Goal: Information Seeking & Learning: Check status

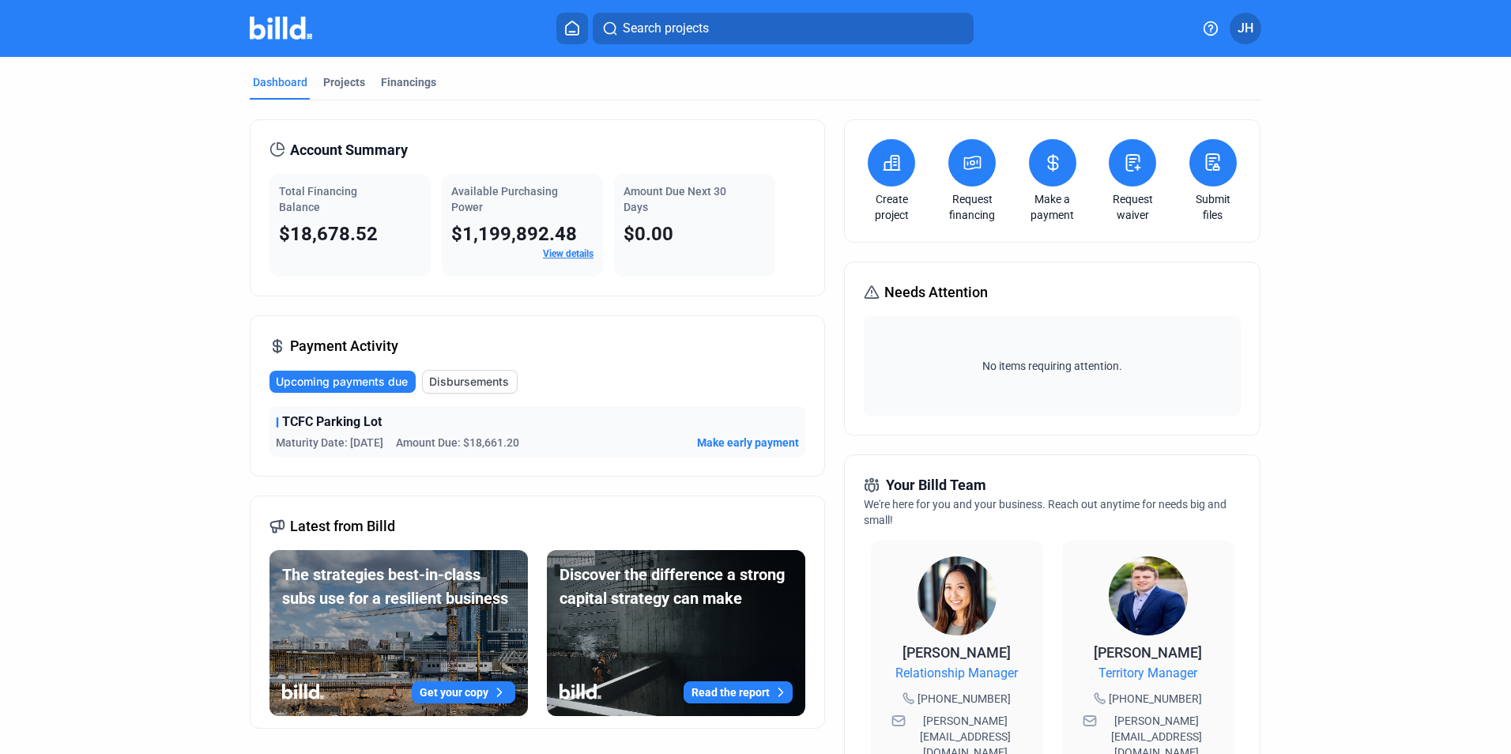
click at [970, 207] on link "Request financing" at bounding box center [971, 207] width 55 height 32
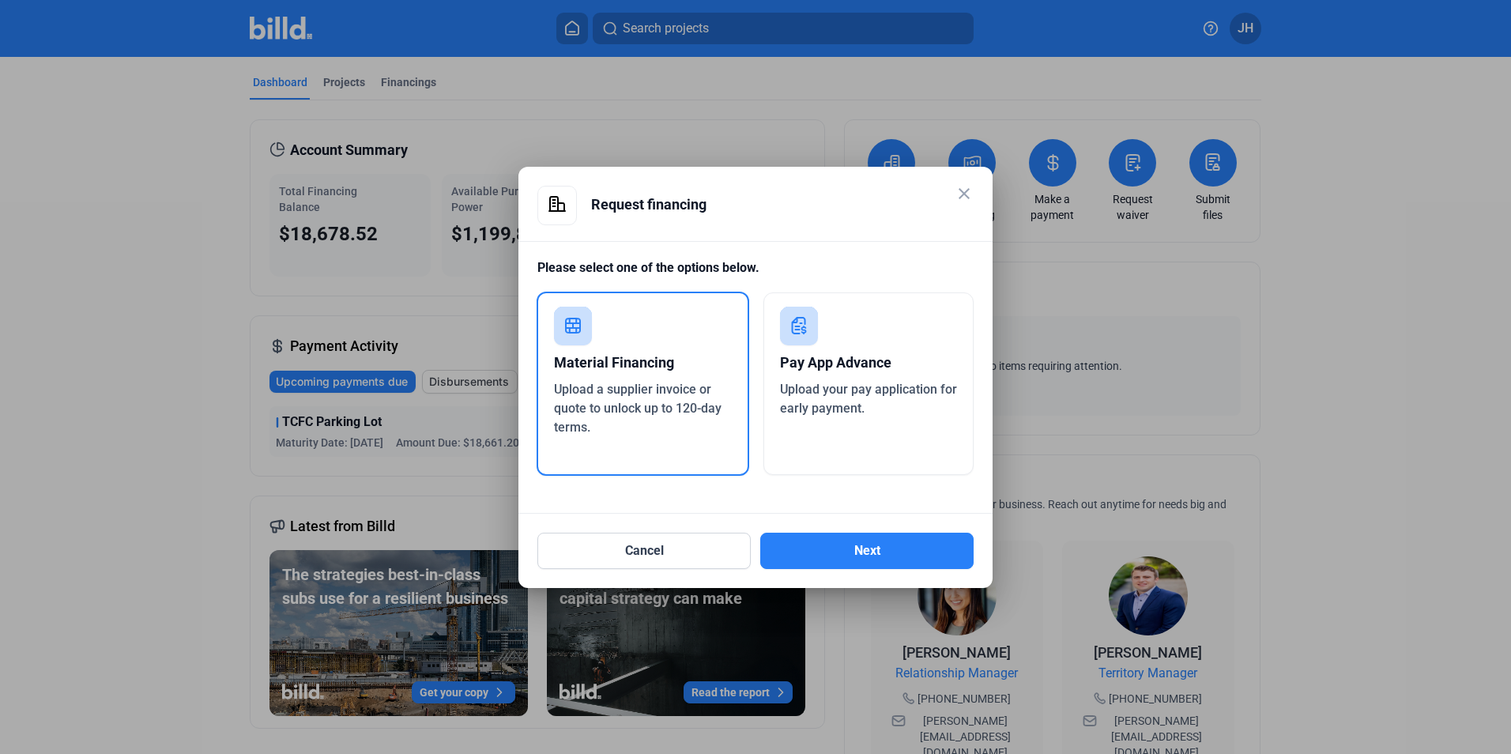
click at [969, 194] on mat-icon "close" at bounding box center [963, 193] width 19 height 19
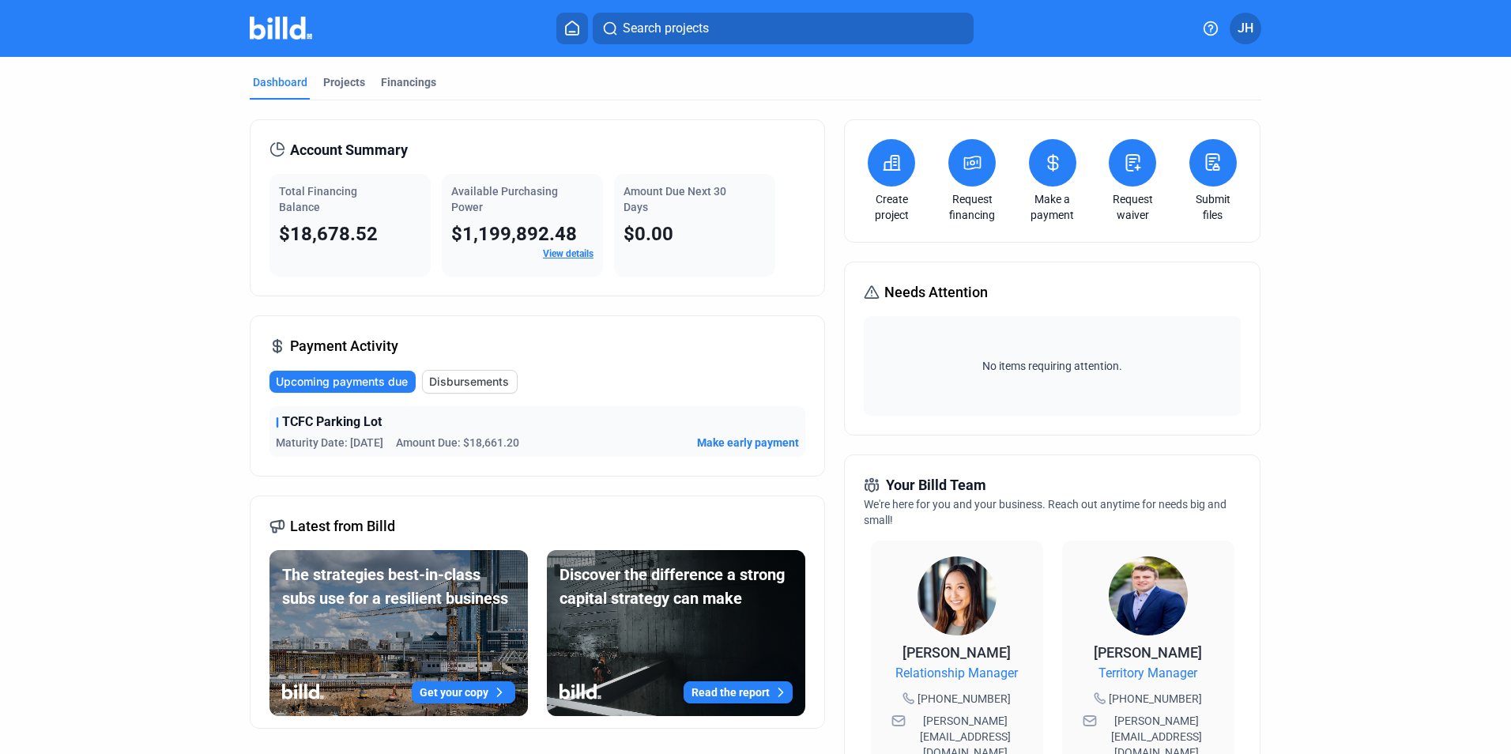
click at [888, 194] on link "Create project" at bounding box center [891, 207] width 55 height 32
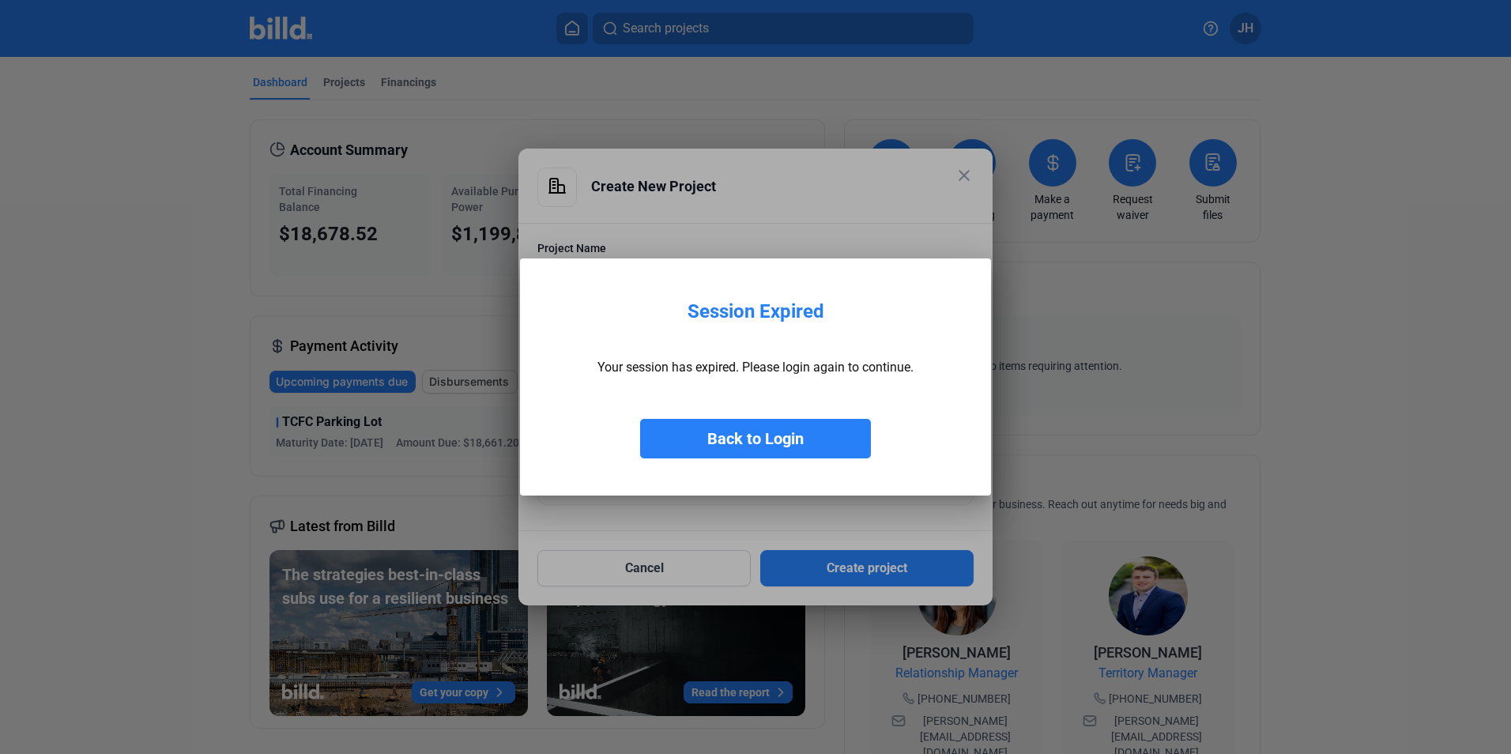
click at [959, 170] on div at bounding box center [755, 377] width 1511 height 754
click at [760, 427] on button "Back to Login" at bounding box center [755, 439] width 231 height 40
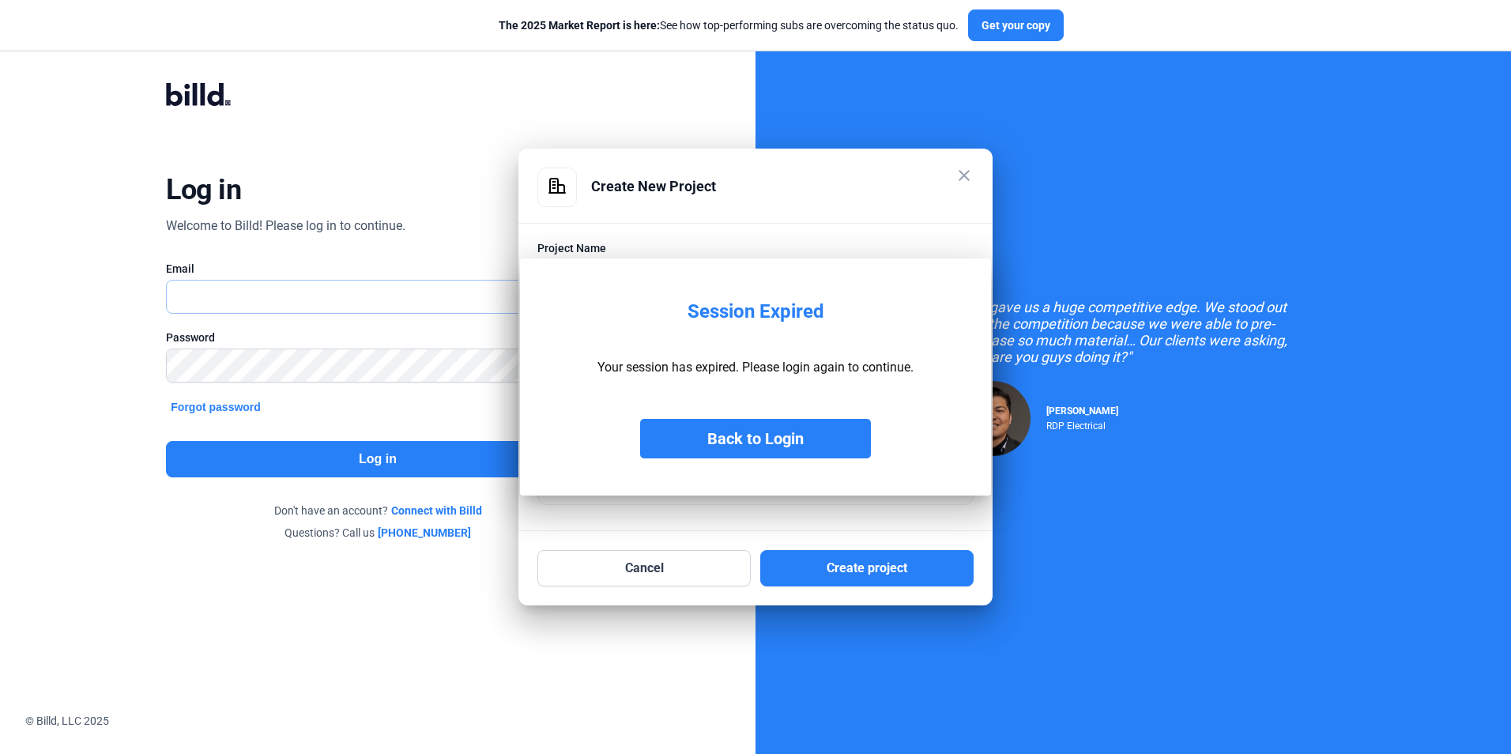
type input "[PERSON_NAME][EMAIL_ADDRESS][DOMAIN_NAME]"
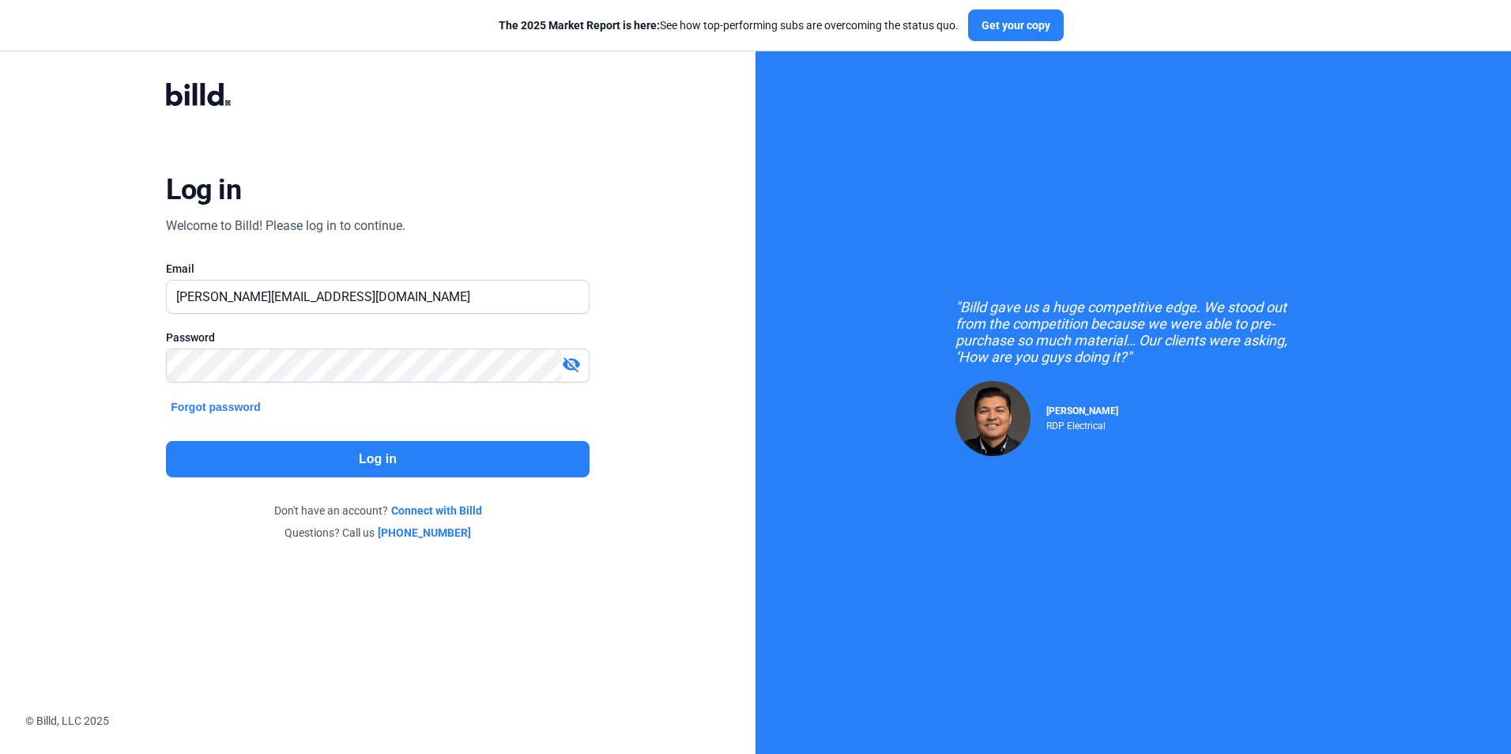
click at [243, 449] on button "Log in" at bounding box center [377, 459] width 423 height 36
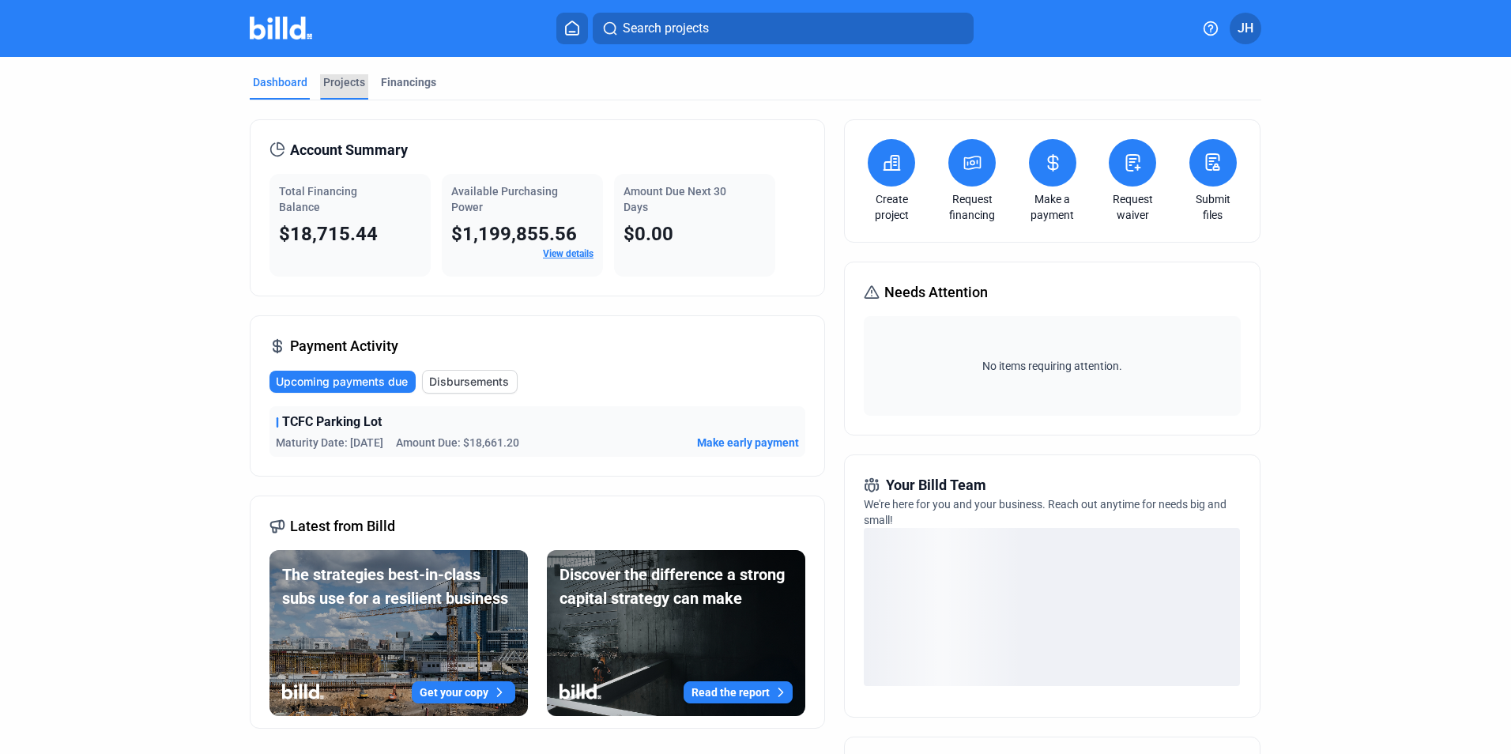
click at [334, 75] on div "Projects" at bounding box center [344, 82] width 42 height 16
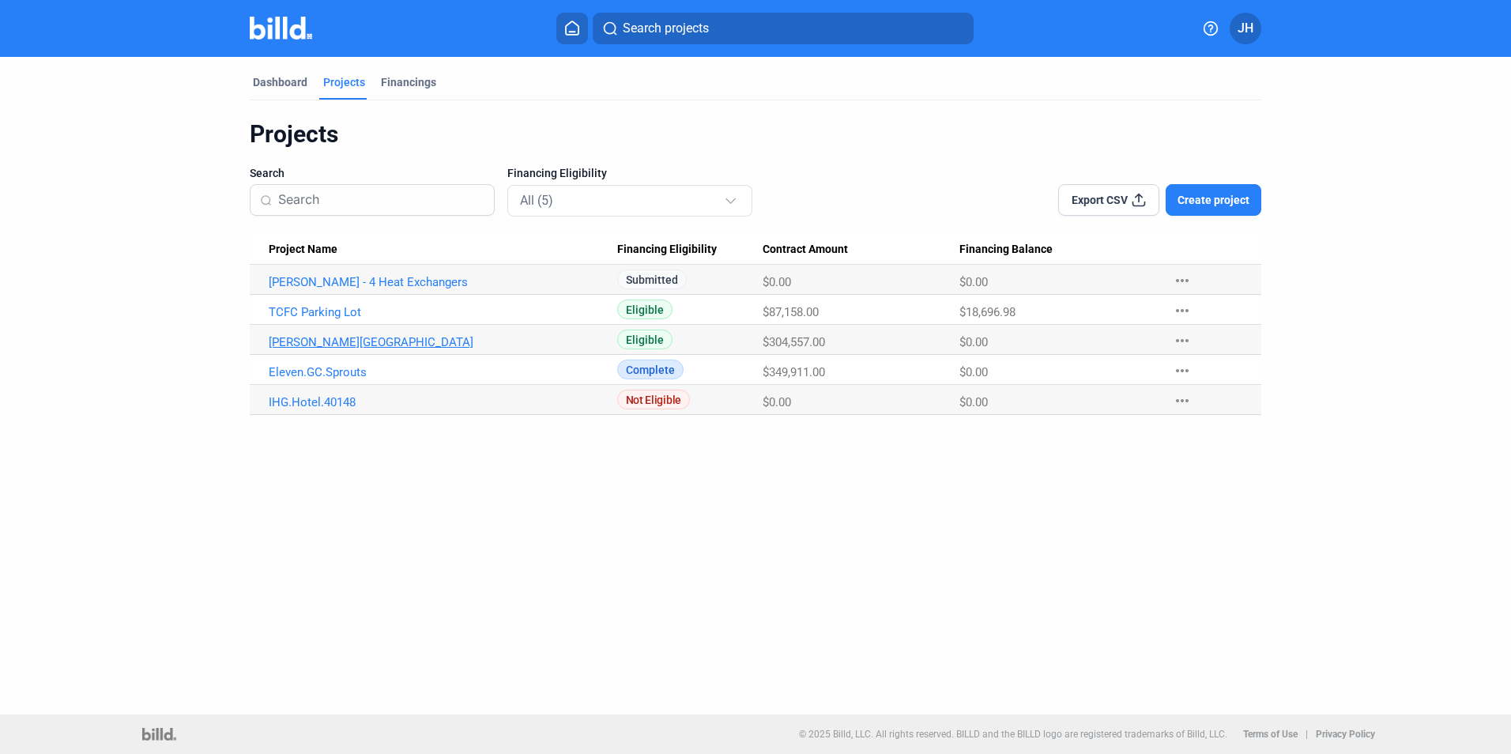
click at [307, 340] on link "[PERSON_NAME][GEOGRAPHIC_DATA]" at bounding box center [443, 342] width 348 height 14
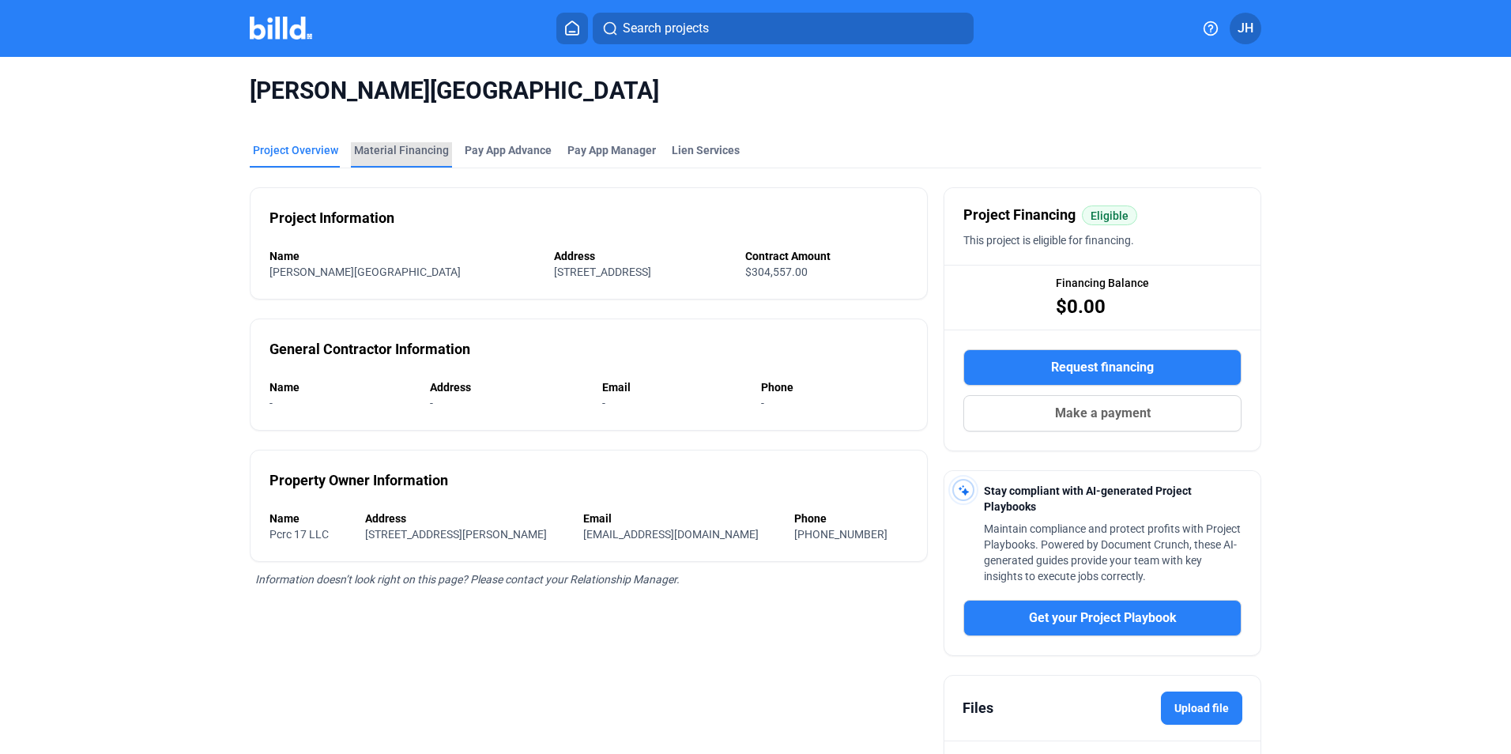
click at [412, 148] on div "Material Financing" at bounding box center [401, 150] width 95 height 16
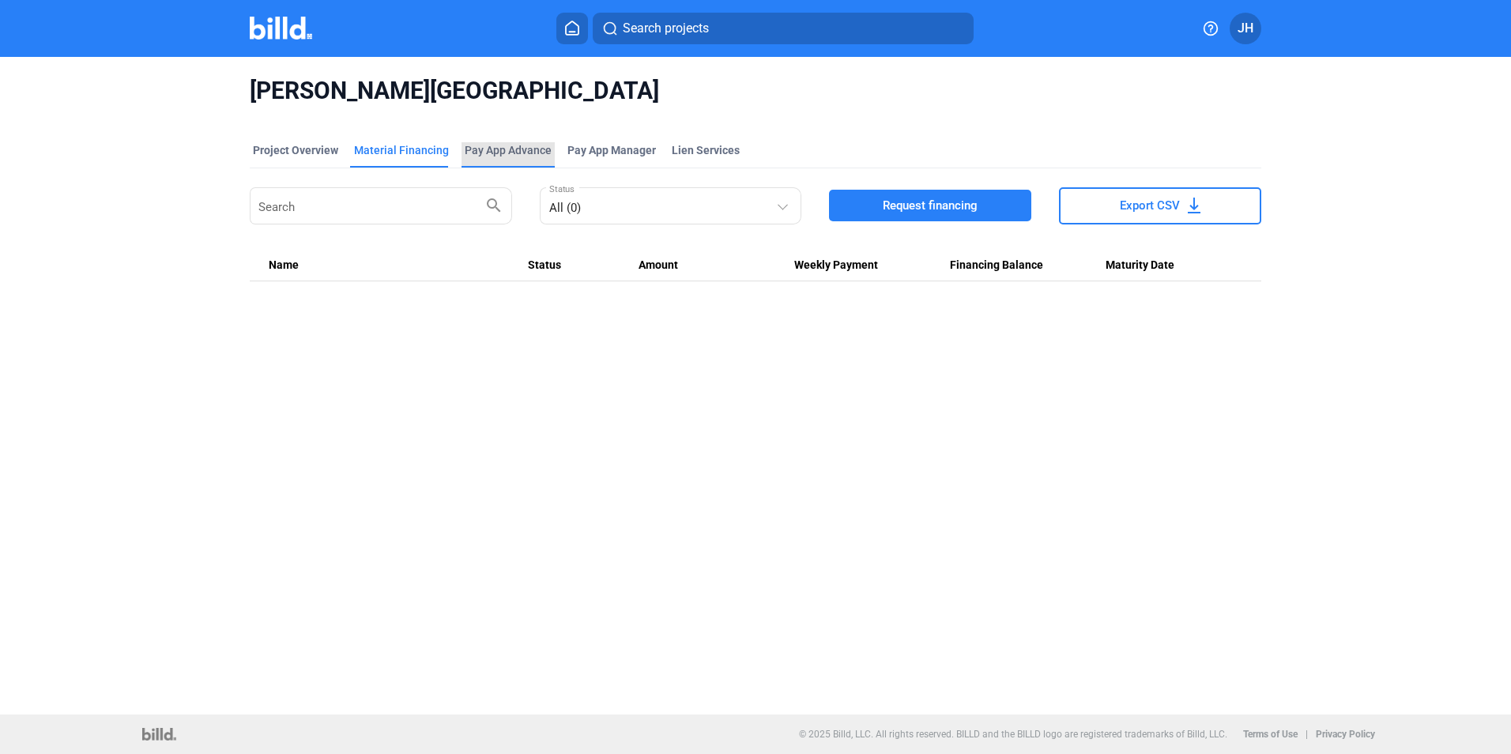
click at [515, 151] on div "Pay App Advance" at bounding box center [508, 150] width 87 height 16
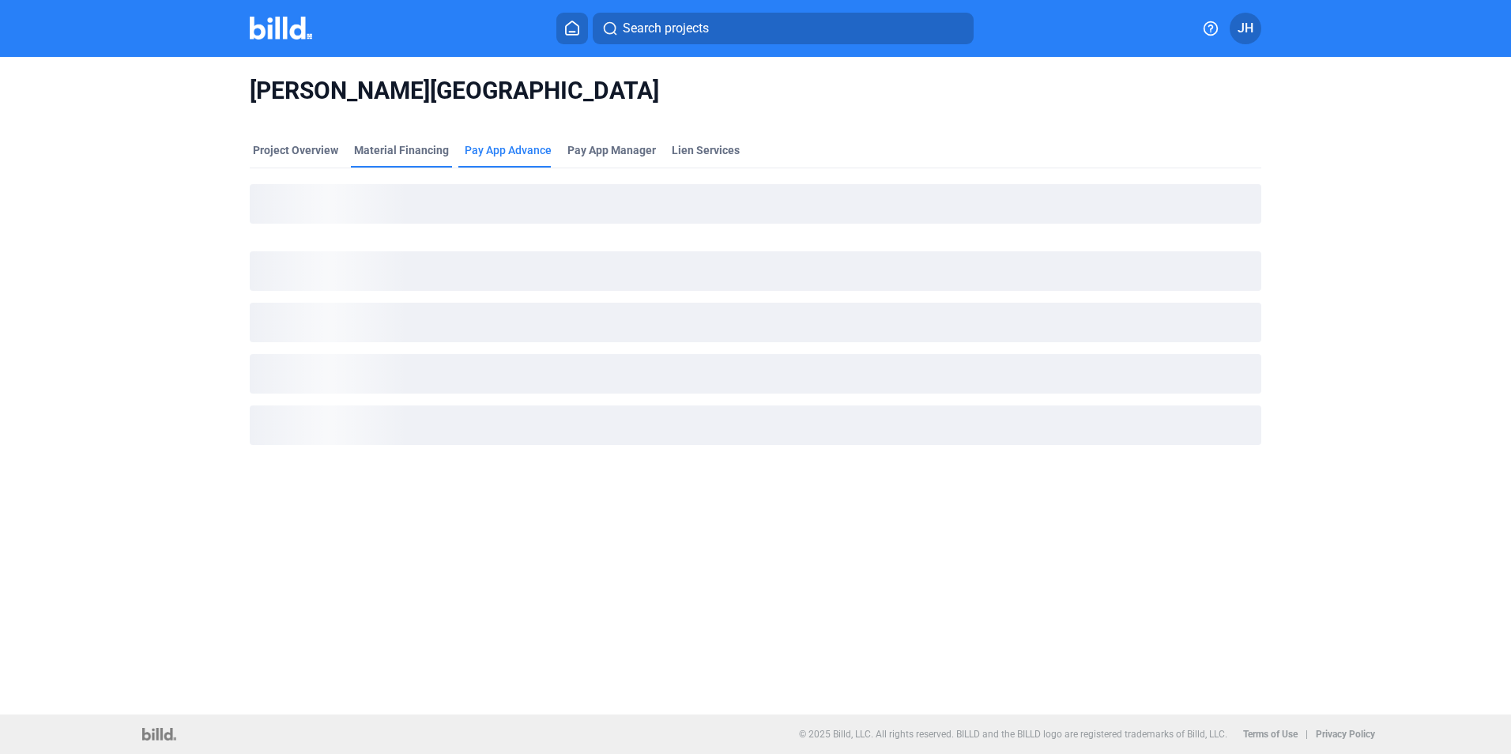
click at [394, 148] on div "Material Financing" at bounding box center [401, 150] width 95 height 16
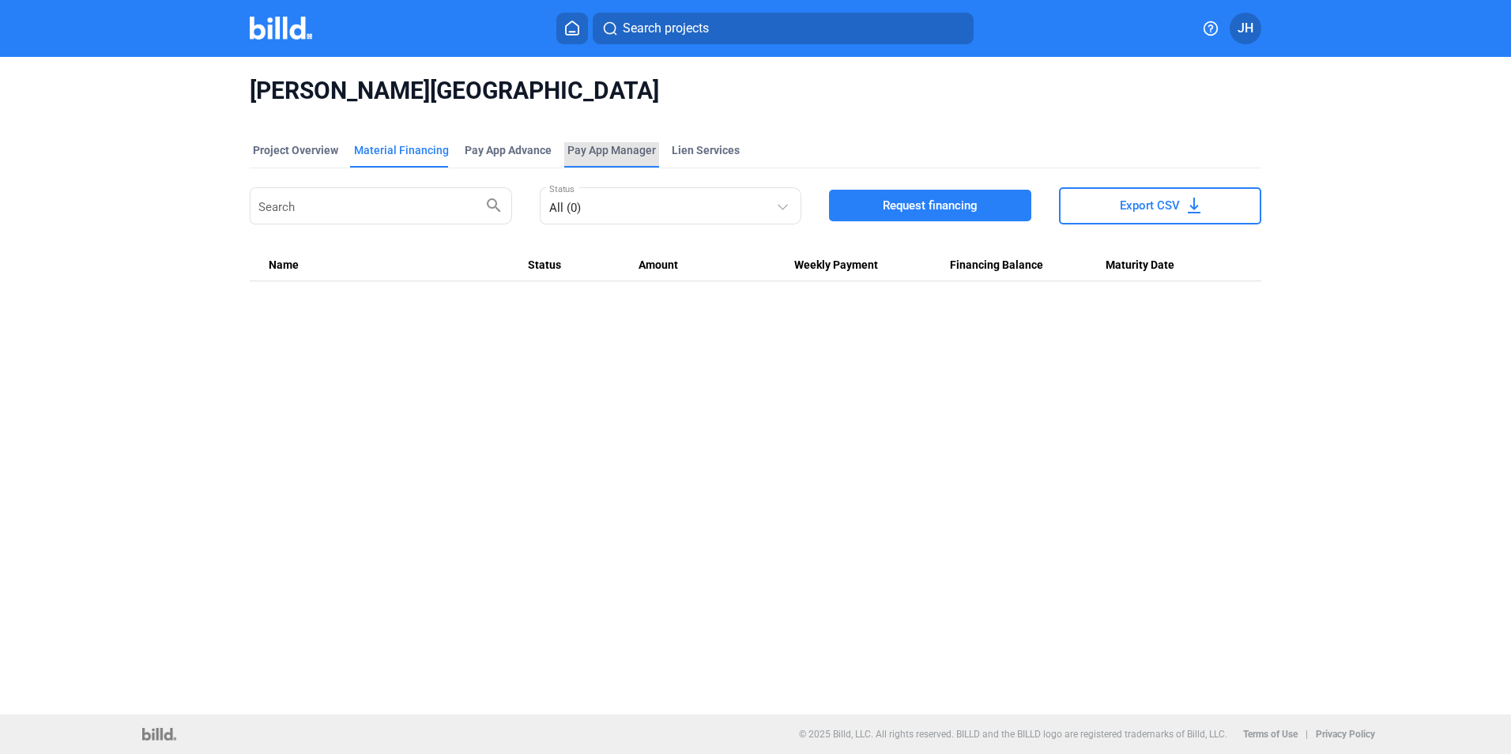
click at [594, 150] on span "Pay App Manager" at bounding box center [611, 150] width 88 height 16
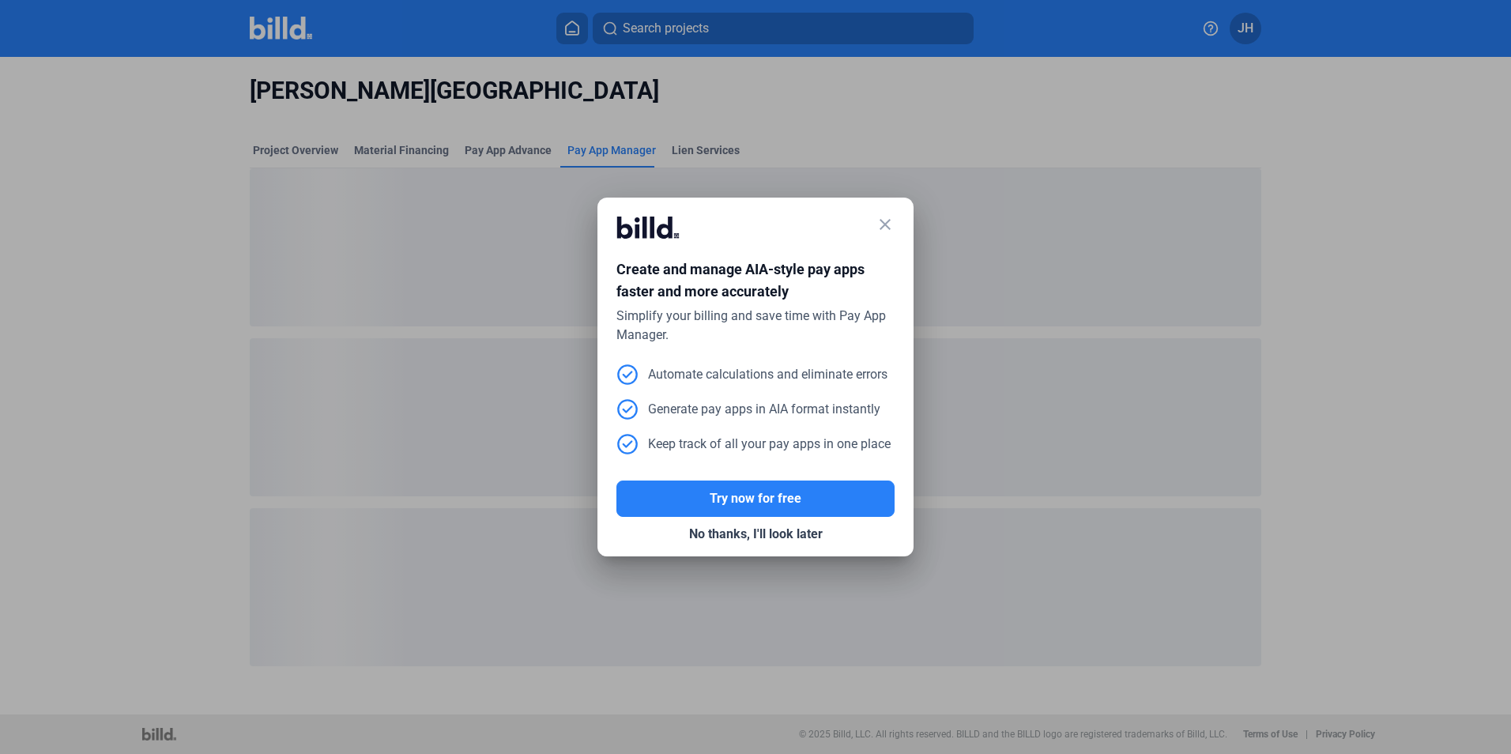
click at [885, 224] on mat-icon "close" at bounding box center [884, 224] width 19 height 19
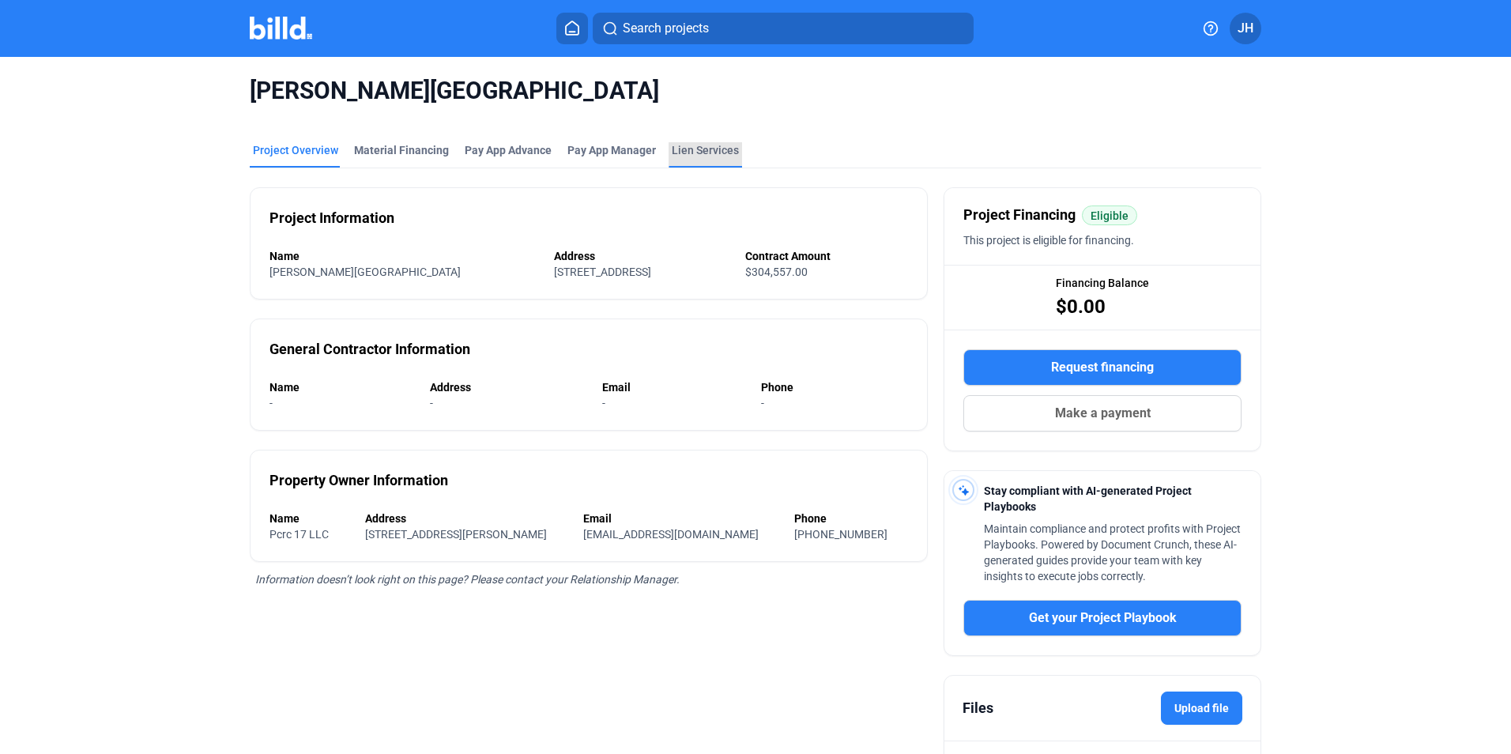
click at [706, 157] on div "Lien Services" at bounding box center [705, 150] width 67 height 16
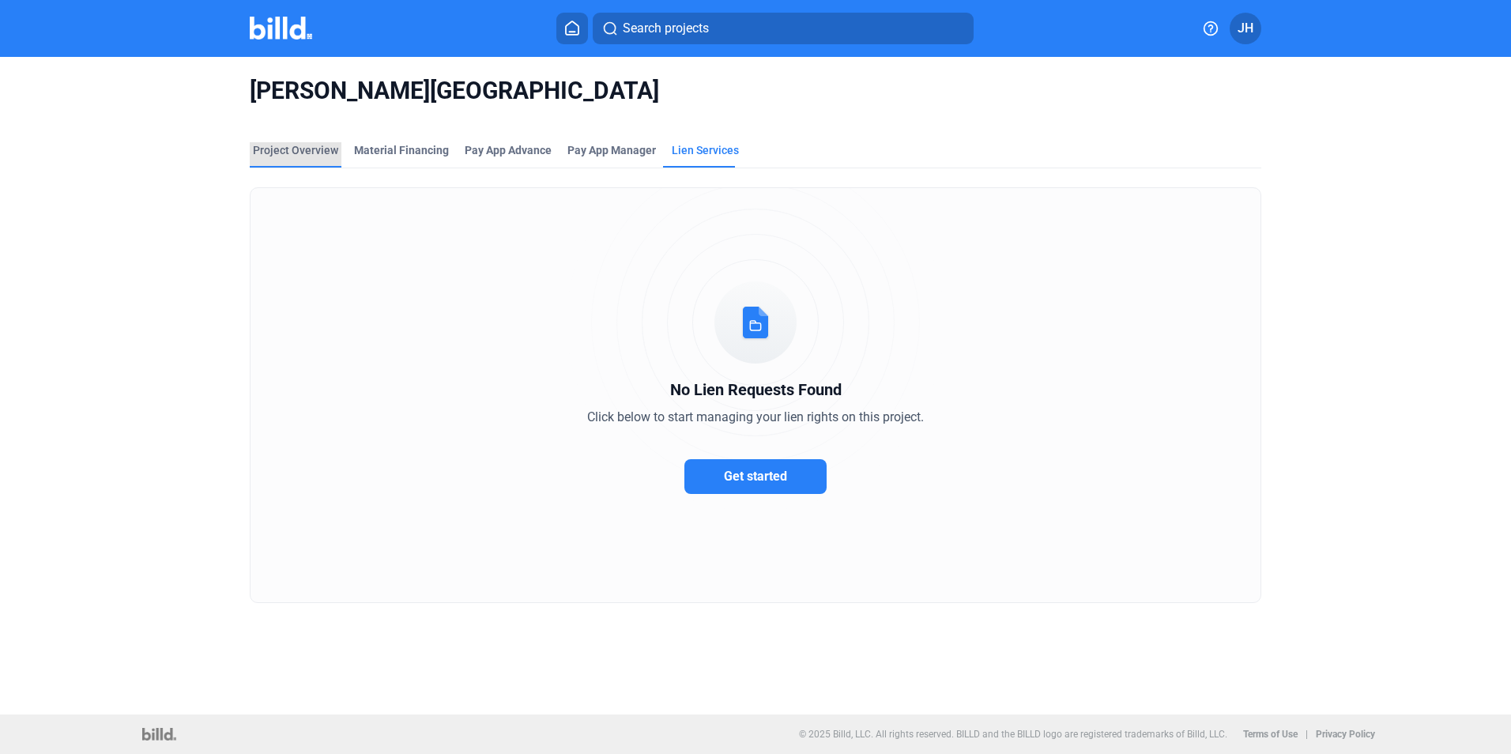
click at [317, 150] on div "Project Overview" at bounding box center [295, 150] width 85 height 16
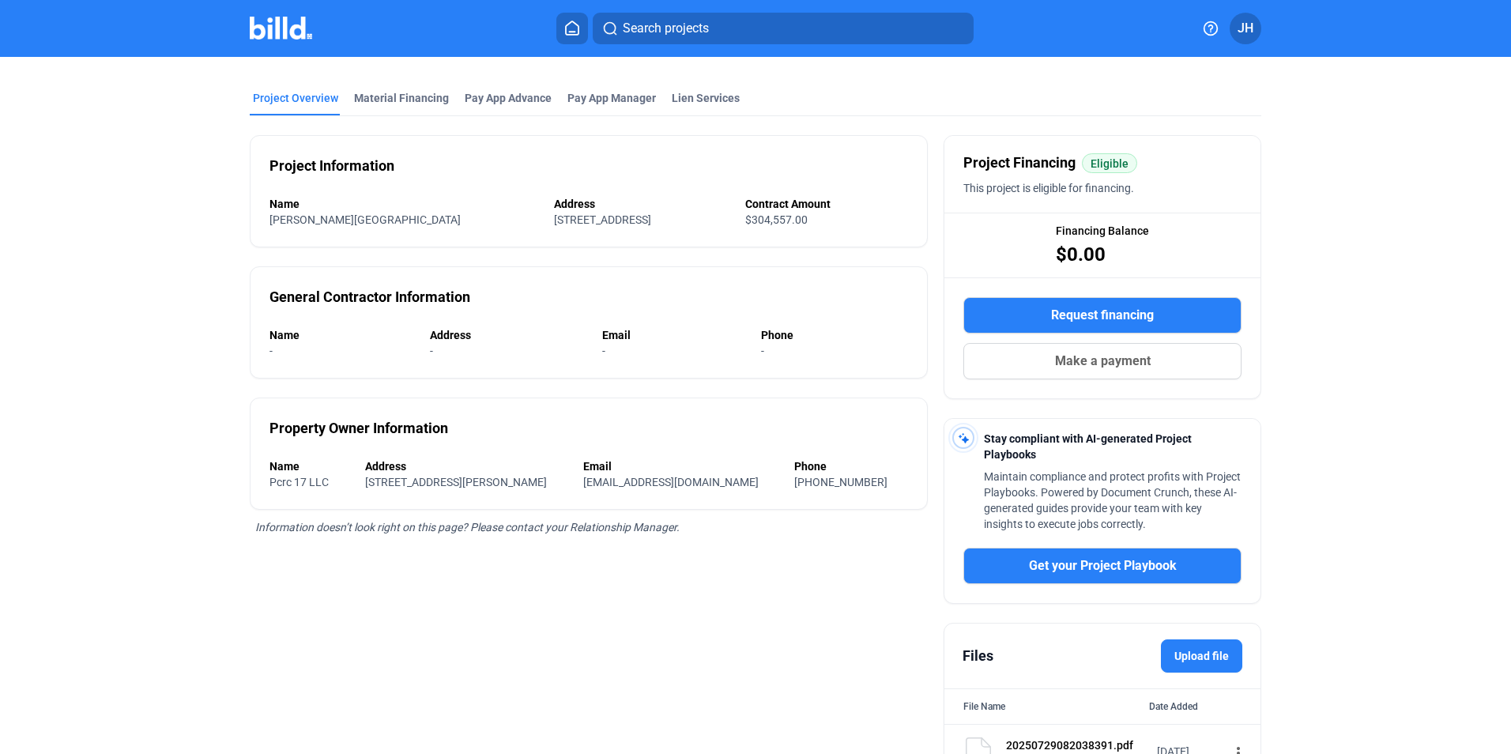
scroll to position [140, 0]
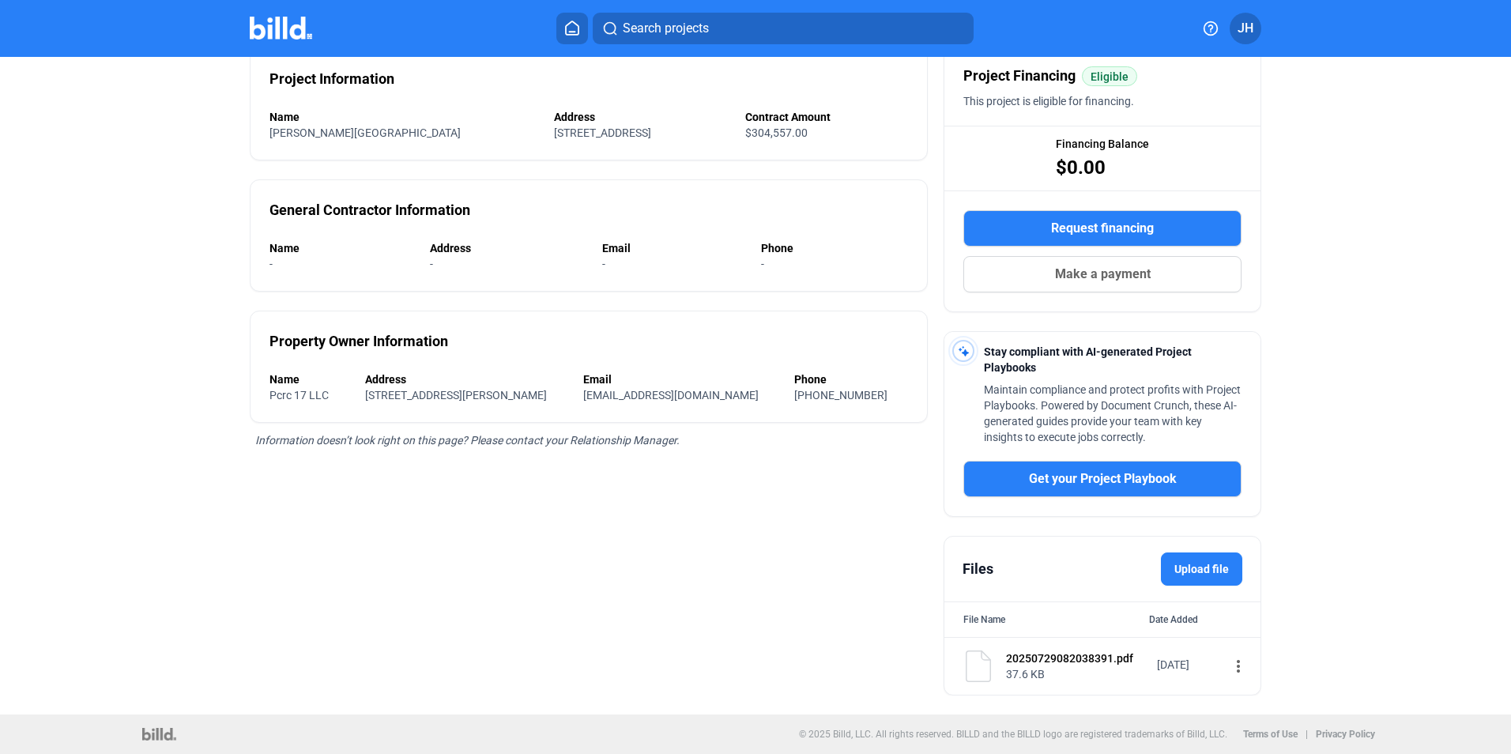
click at [1109, 667] on div "37.6 KB" at bounding box center [1076, 674] width 141 height 16
click at [1229, 672] on mat-icon "more_vert" at bounding box center [1238, 666] width 19 height 19
click at [1245, 695] on span "View" at bounding box center [1241, 694] width 23 height 12
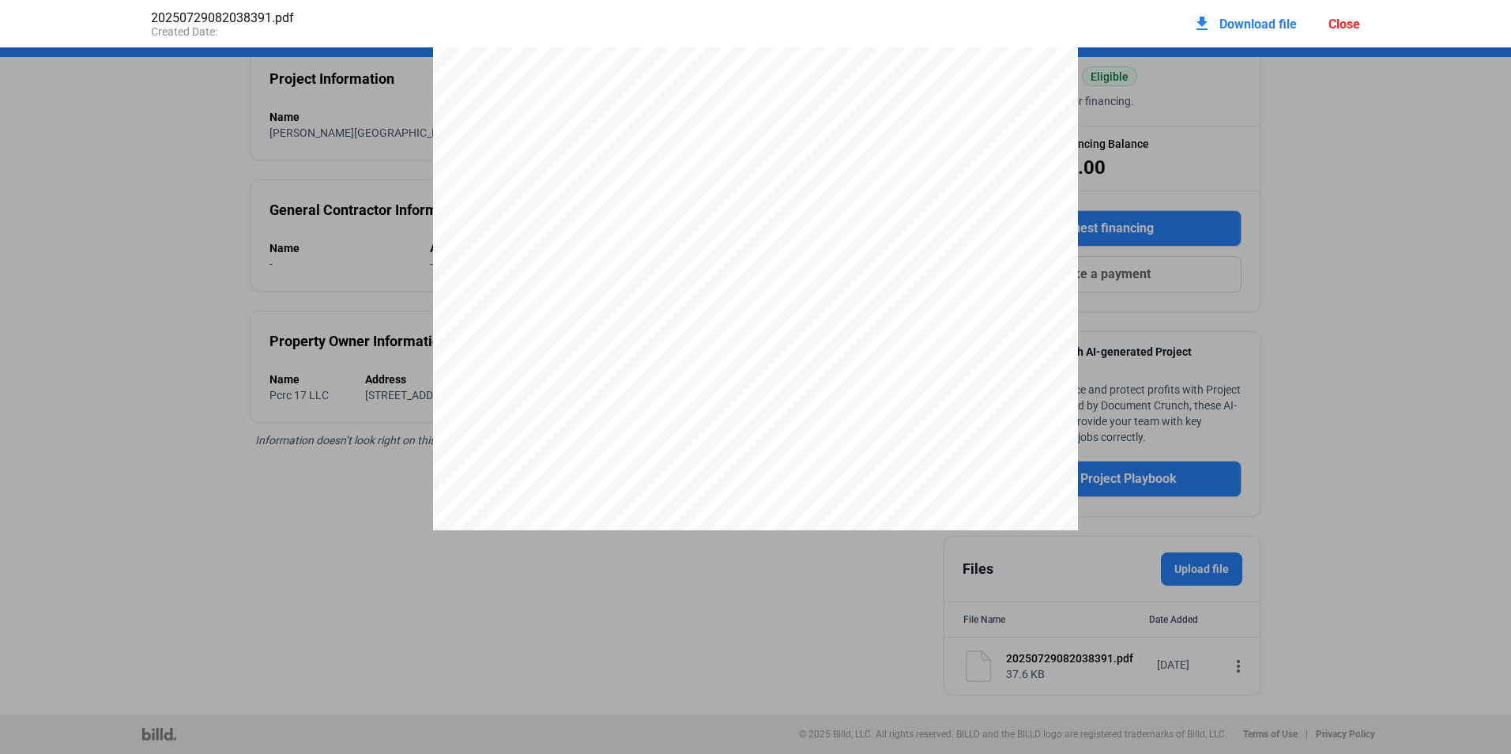
scroll to position [0, 0]
drag, startPoint x: 269, startPoint y: 561, endPoint x: 330, endPoint y: 522, distance: 72.8
click at [270, 561] on pdf-viewer at bounding box center [755, 348] width 1511 height 603
click at [905, 161] on div at bounding box center [755, 465] width 645 height 834
drag, startPoint x: 1196, startPoint y: 149, endPoint x: 1202, endPoint y: 156, distance: 9.0
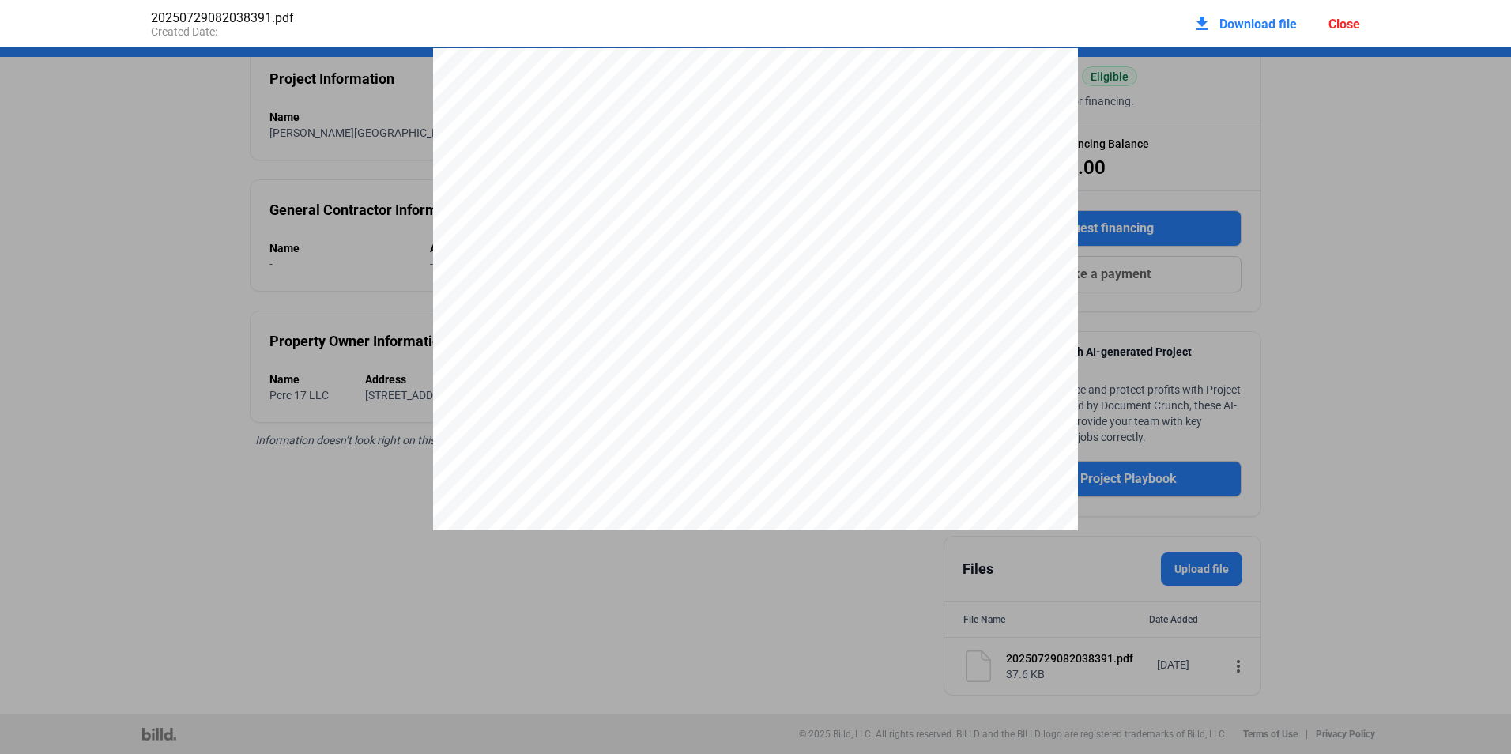
click at [1202, 156] on div at bounding box center [755, 465] width 1511 height 834
click at [1336, 302] on div at bounding box center [755, 465] width 1511 height 834
click at [999, 471] on div at bounding box center [755, 465] width 645 height 834
click at [1046, 529] on pdf-viewer at bounding box center [755, 348] width 1511 height 603
click at [348, 329] on div at bounding box center [755, 465] width 1511 height 834
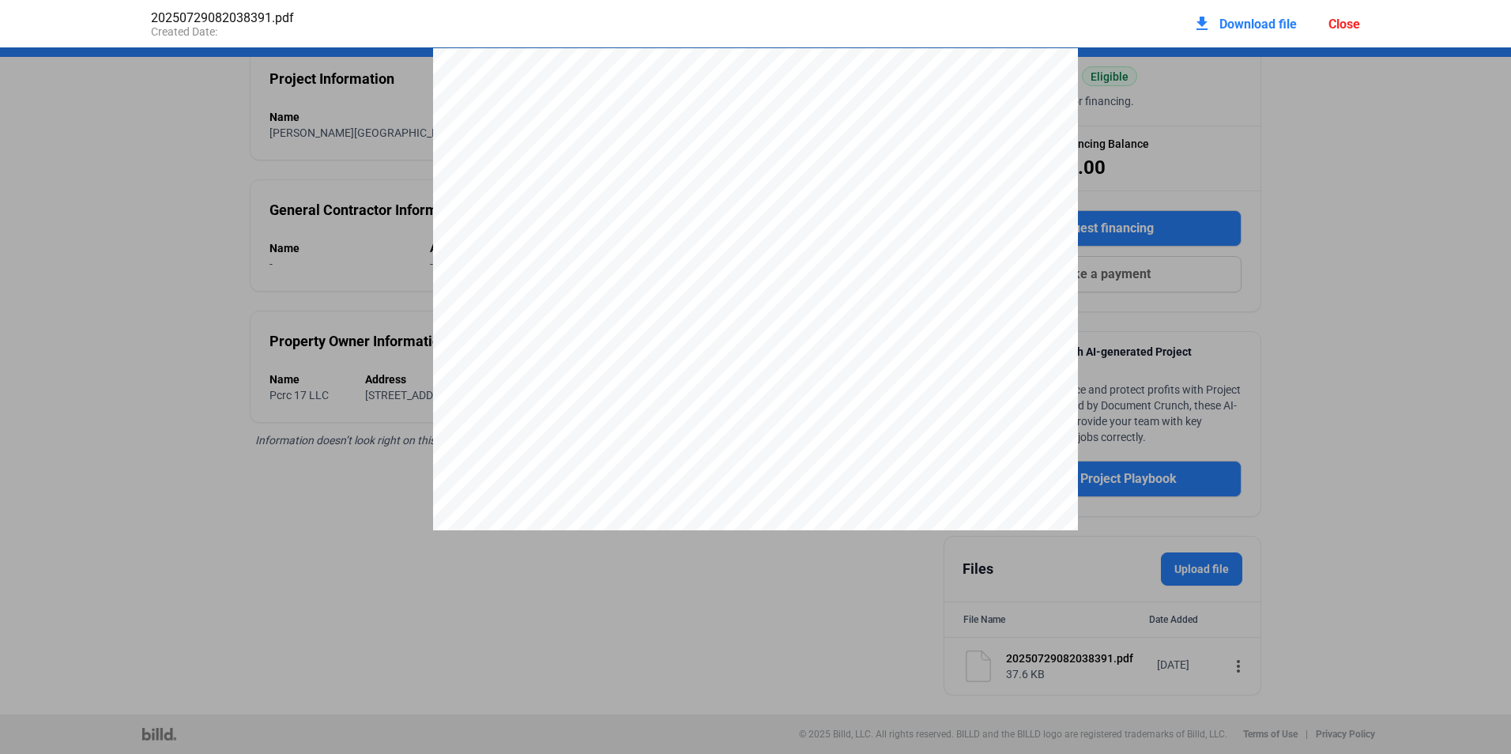
drag, startPoint x: 441, startPoint y: 75, endPoint x: 449, endPoint y: 70, distance: 9.6
click at [446, 70] on div at bounding box center [755, 465] width 645 height 834
click at [584, 644] on pdf-viewer at bounding box center [755, 348] width 1511 height 603
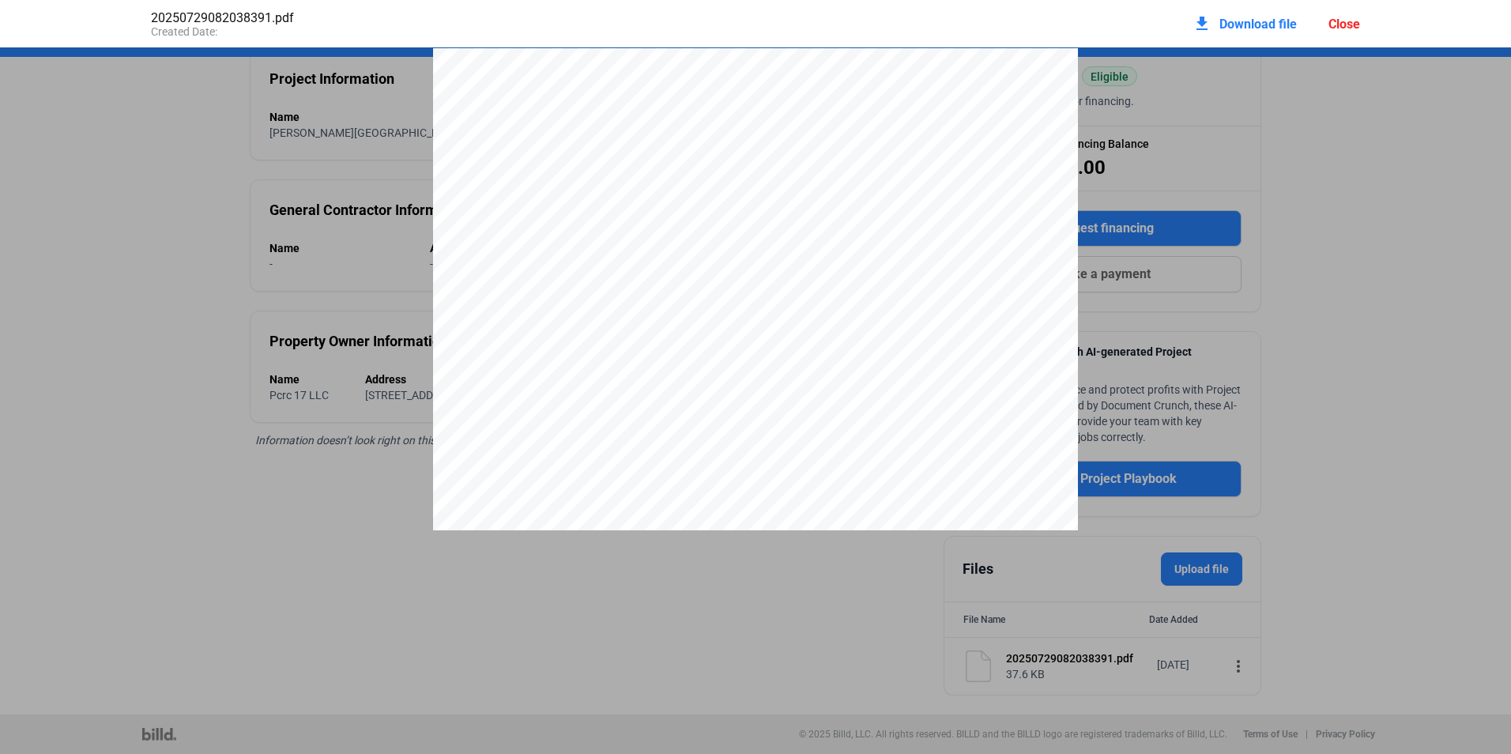
click at [910, 263] on div at bounding box center [755, 465] width 645 height 834
click at [973, 132] on div at bounding box center [755, 465] width 645 height 834
click at [1344, 263] on div at bounding box center [755, 465] width 1511 height 834
click at [1346, 263] on div at bounding box center [755, 465] width 1511 height 834
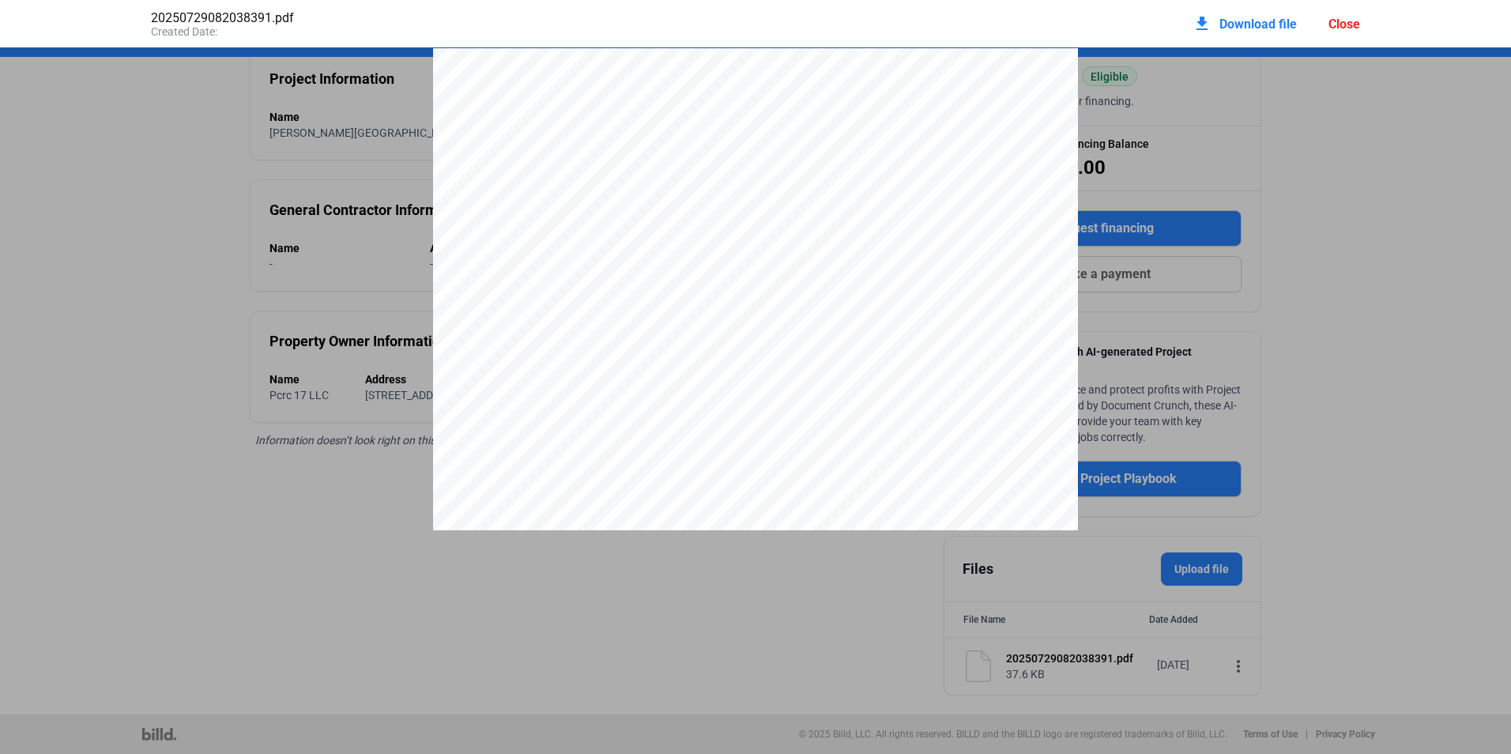
click at [1202, 561] on pdf-viewer at bounding box center [755, 348] width 1511 height 603
drag, startPoint x: 1002, startPoint y: 664, endPoint x: 1071, endPoint y: 659, distance: 69.7
click at [1005, 664] on div "20250729082038391.pdf Created Date: download Download file Close" at bounding box center [755, 377] width 1511 height 754
click at [1343, 25] on div "Close" at bounding box center [1344, 24] width 32 height 15
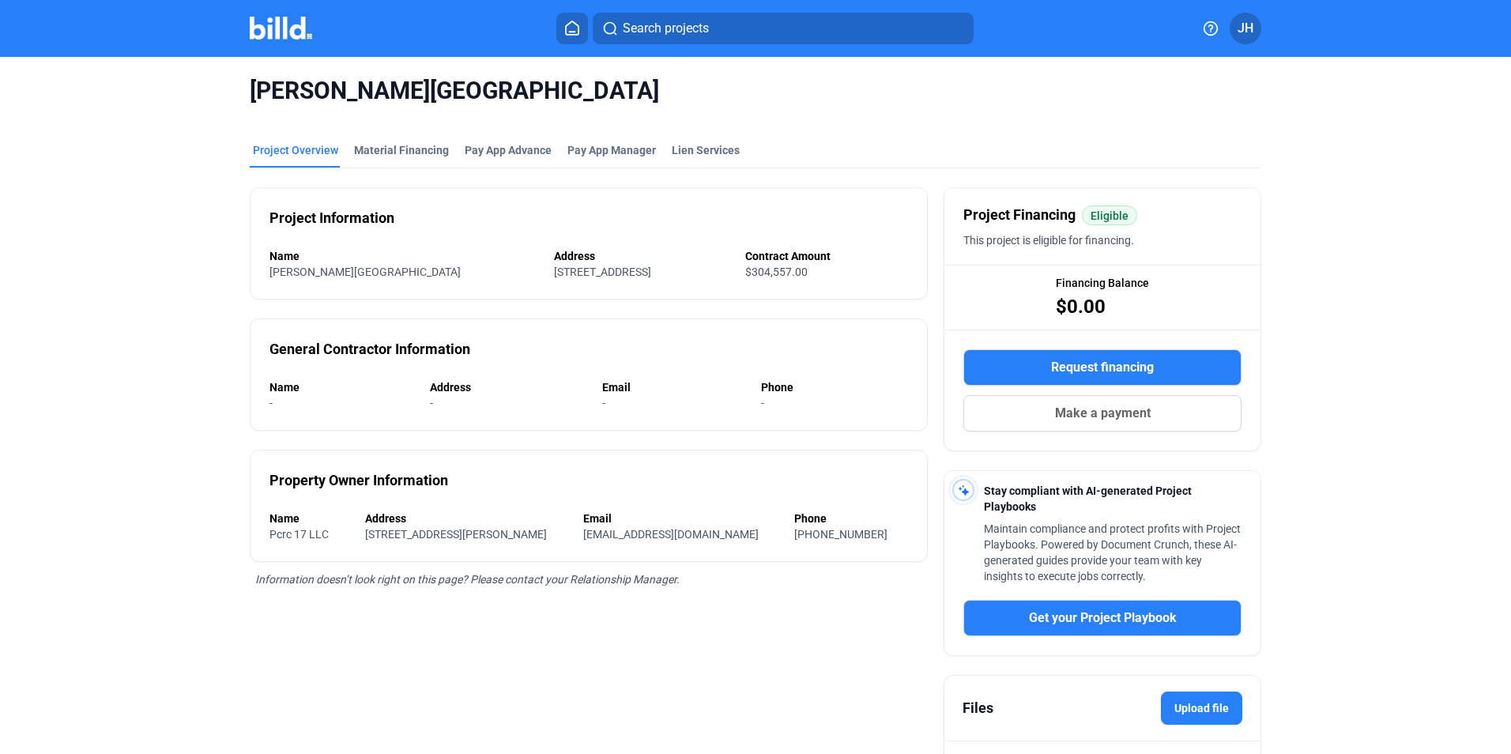
click at [269, 403] on span "-" at bounding box center [270, 403] width 3 height 13
